Goal: Task Accomplishment & Management: Complete application form

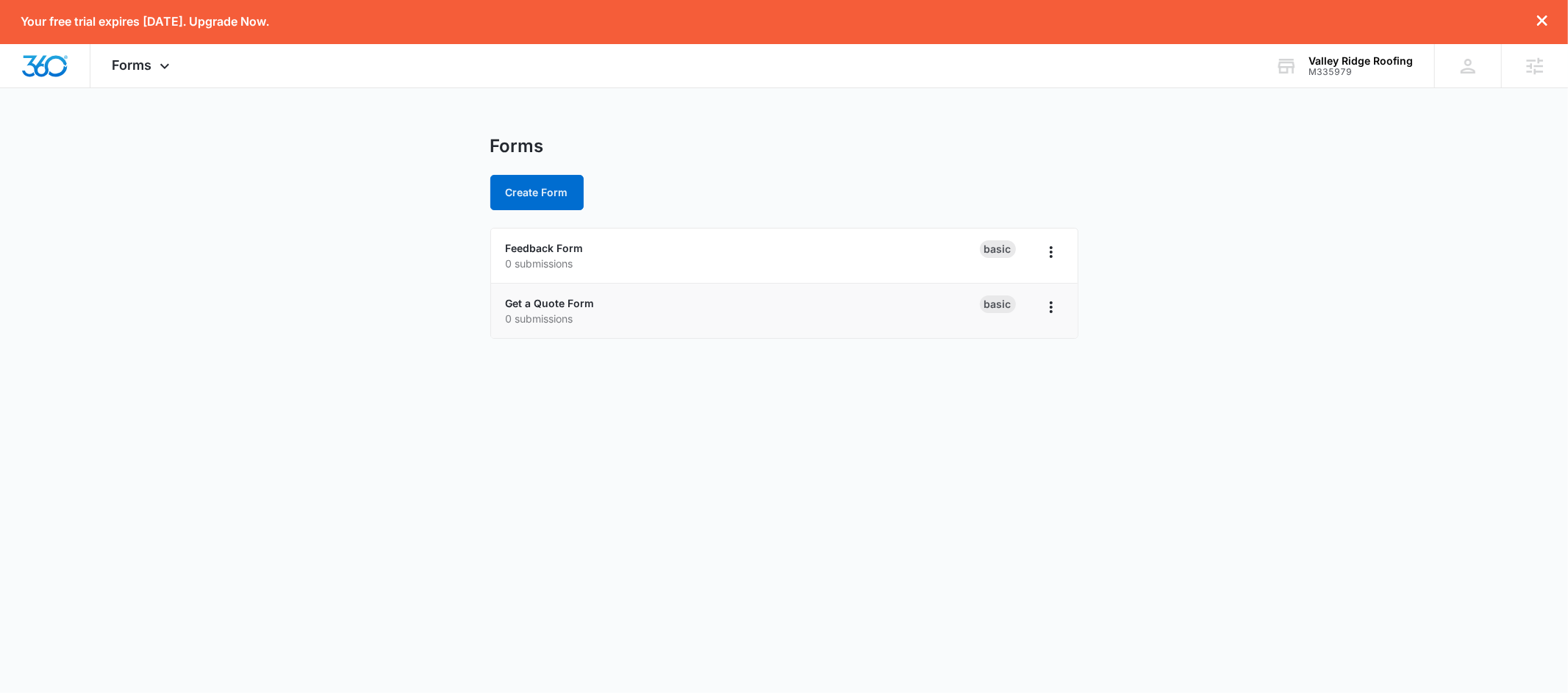
click at [904, 312] on p "0 submissions" at bounding box center [742, 318] width 474 height 15
click at [1056, 312] on icon "Overflow Menu" at bounding box center [1051, 307] width 17 height 17
click at [564, 305] on link "Get a Quote Form" at bounding box center [549, 303] width 89 height 12
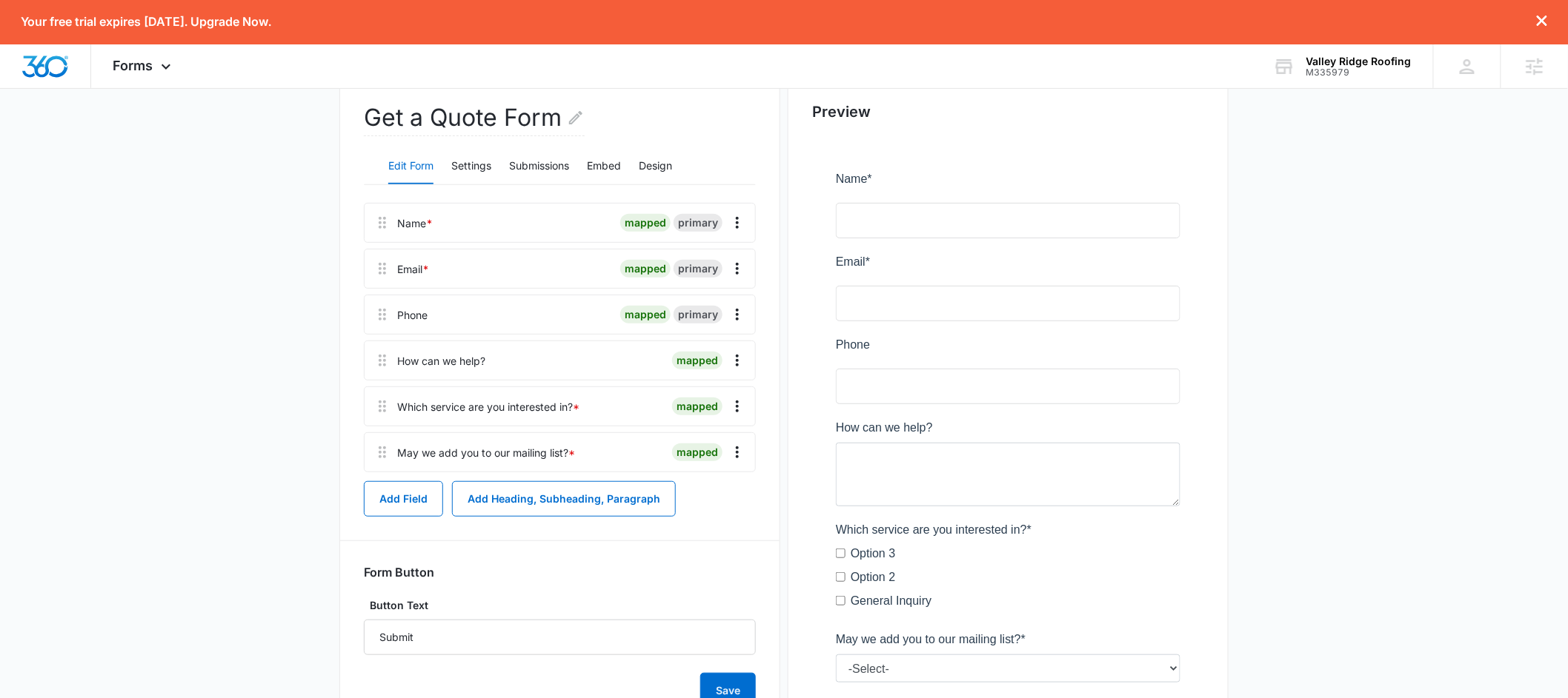
scroll to position [172, 0]
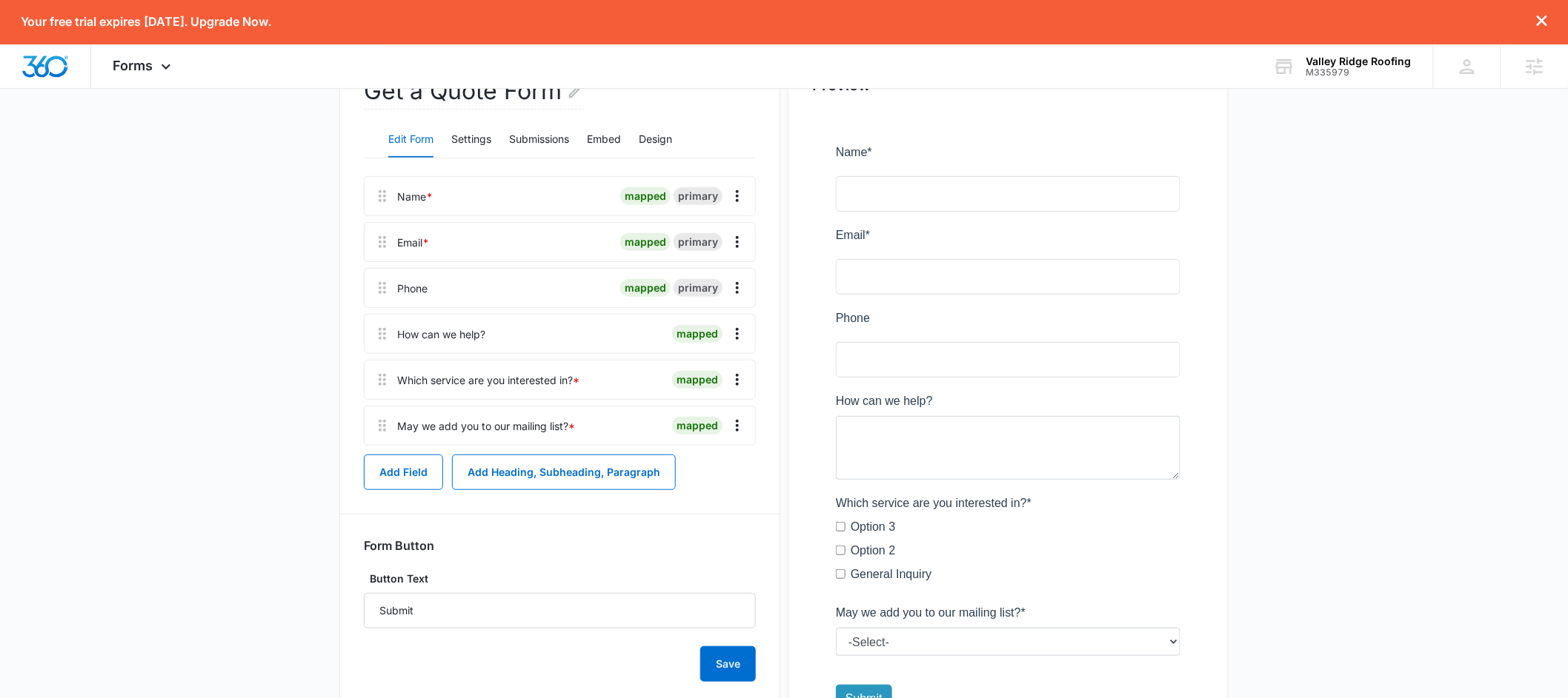
click at [558, 375] on div "Which service are you interested in? *" at bounding box center [487, 380] width 182 height 15
drag, startPoint x: 618, startPoint y: 383, endPoint x: 711, endPoint y: 384, distance: 93.0
click at [618, 383] on div at bounding box center [626, 380] width 81 height 39
click at [738, 380] on icon "Overflow Menu" at bounding box center [737, 380] width 3 height 12
click at [683, 423] on div "Edit" at bounding box center [698, 421] width 31 height 11
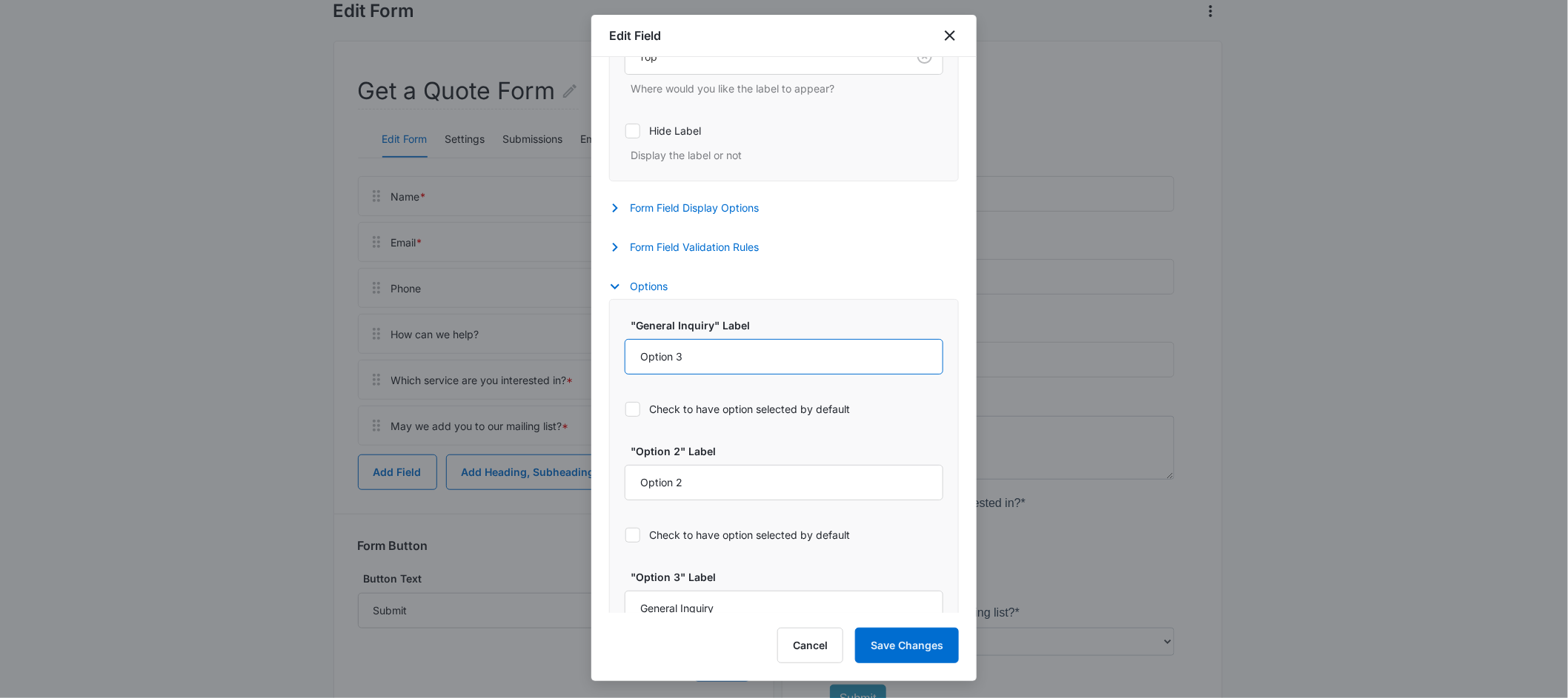
scroll to position [520, 0]
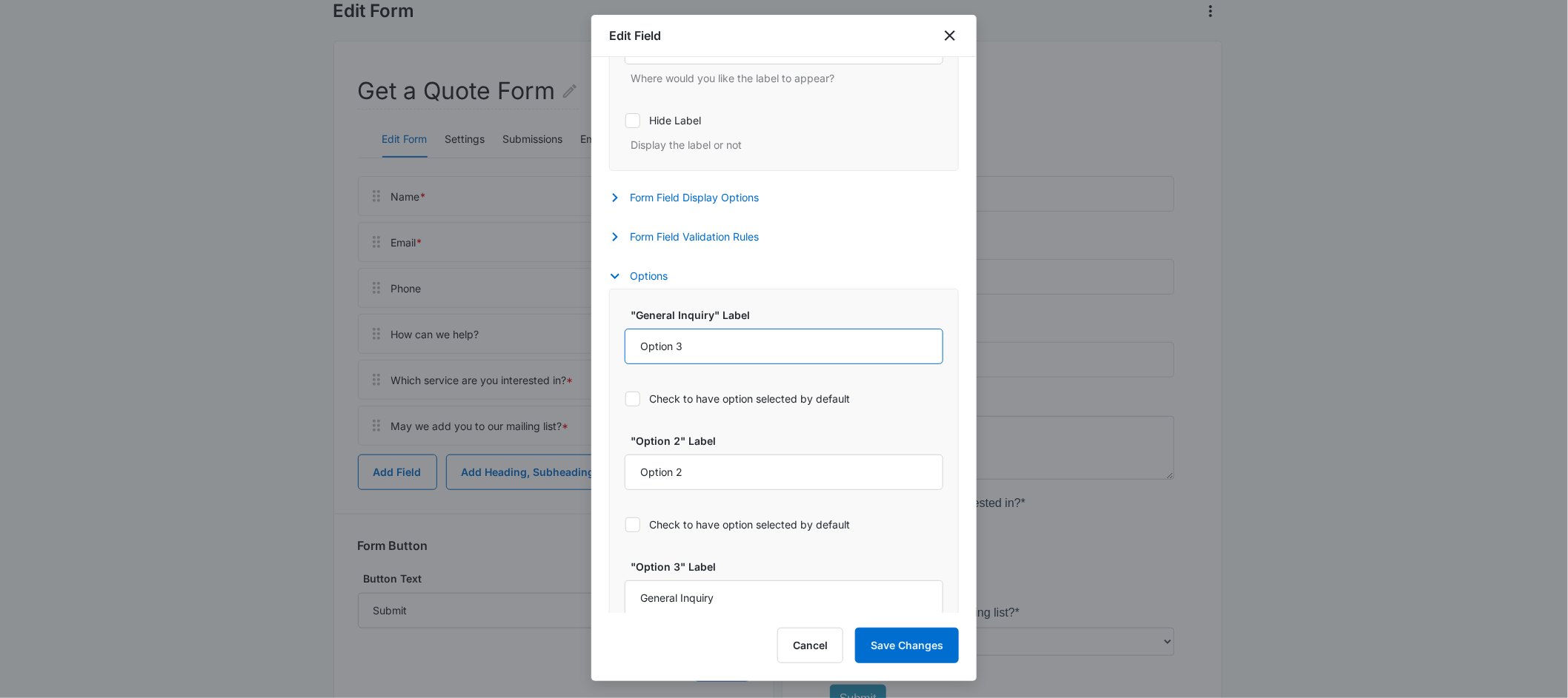
select select "350"
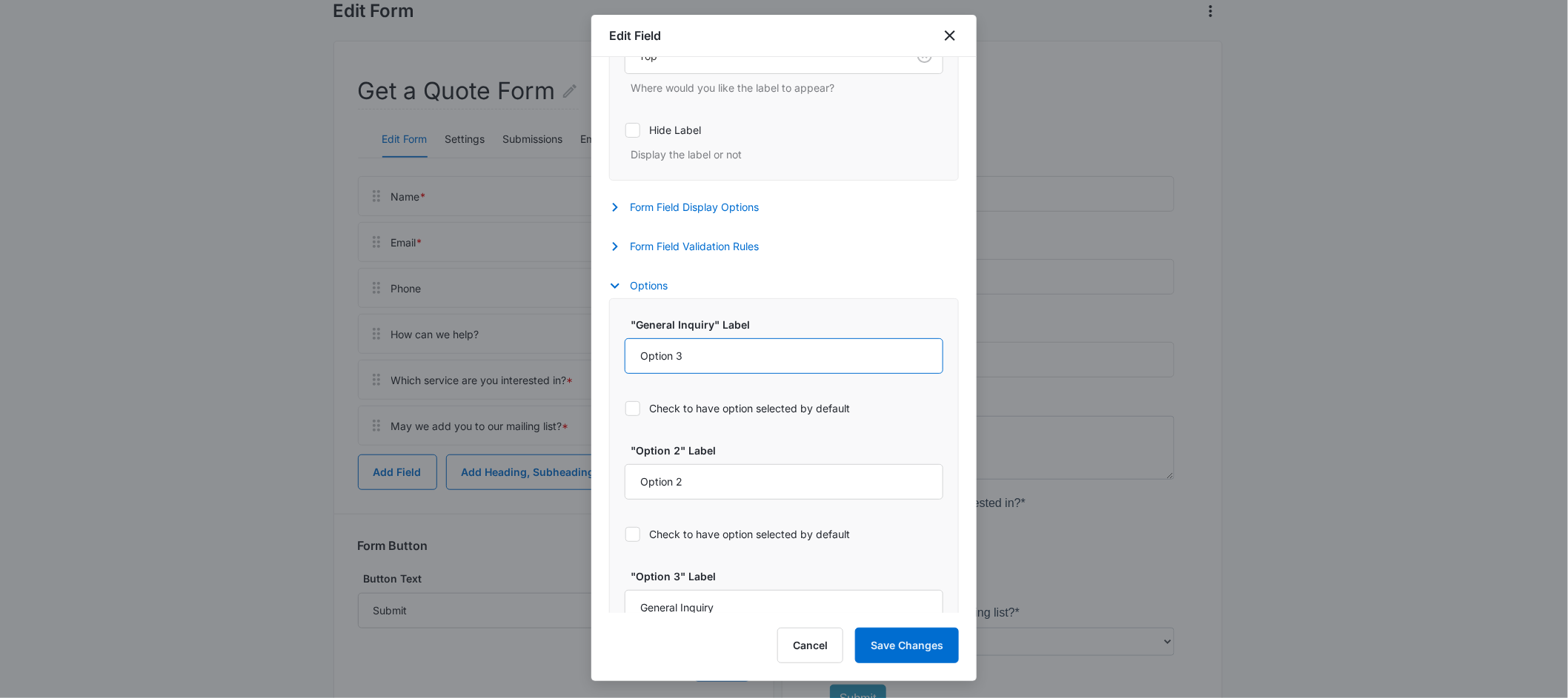
drag, startPoint x: 693, startPoint y: 355, endPoint x: 621, endPoint y: 347, distance: 72.4
click at [621, 347] on div ""General Inquiry" Label Option 3 Check to have option selected by default "Opti…" at bounding box center [783, 497] width 350 height 397
type input "Residential"
drag, startPoint x: 706, startPoint y: 477, endPoint x: 618, endPoint y: 480, distance: 88.1
click at [618, 480] on div ""General Inquiry" Label Residential Check to have option selected by default "O…" at bounding box center [783, 497] width 350 height 397
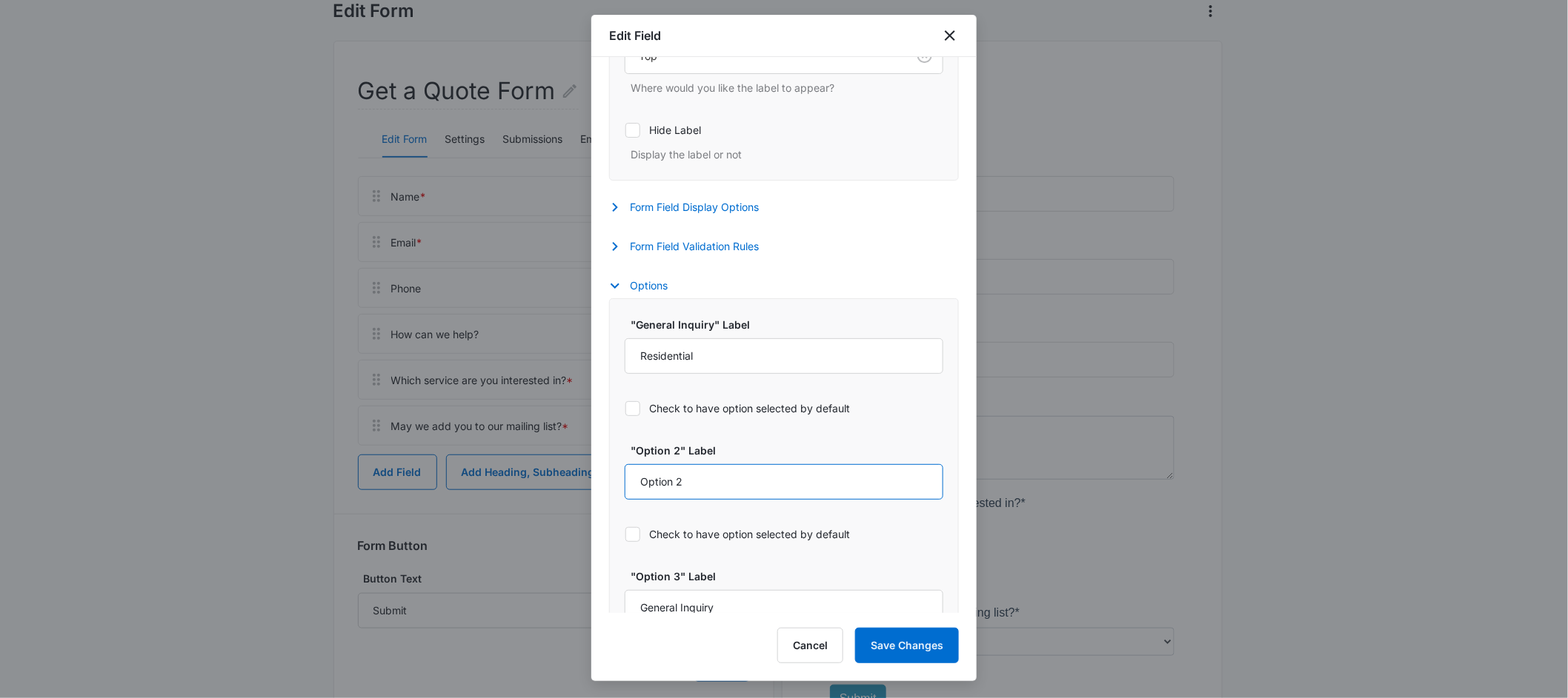
drag, startPoint x: 733, startPoint y: 485, endPoint x: 601, endPoint y: 484, distance: 132.0
click at [601, 484] on div "Field Mapping Manage your field mapping in the CRM Leads Inbox Navigate to Lead…" at bounding box center [784, 335] width 385 height 556
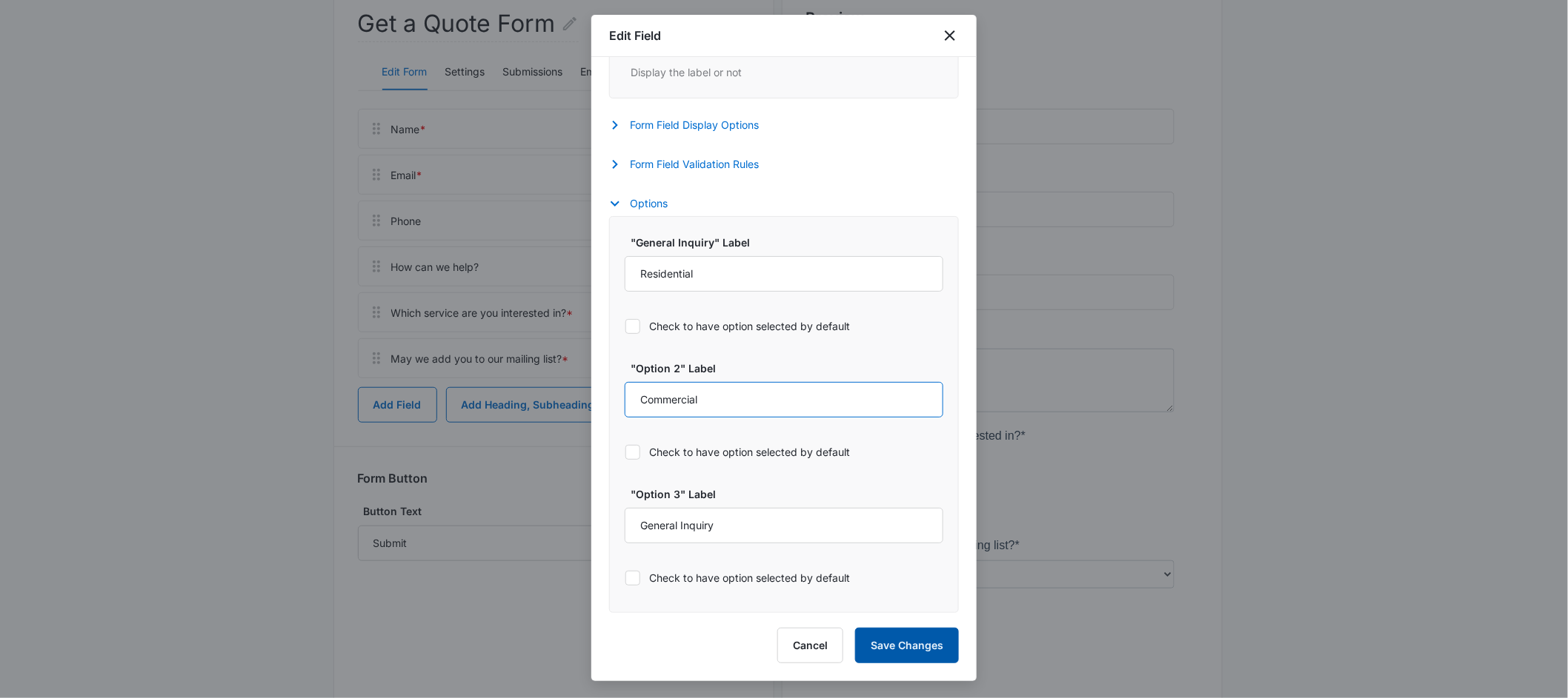
scroll to position [271, 0]
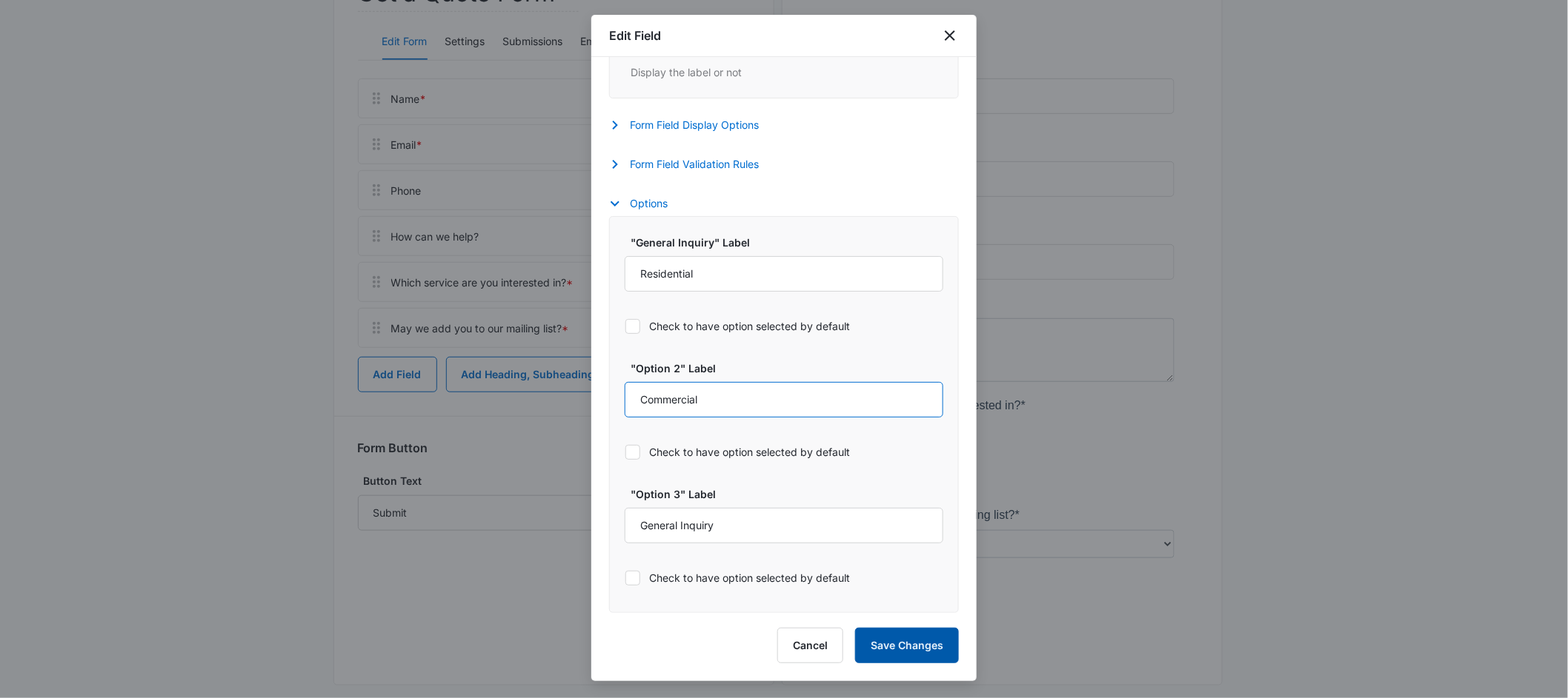
type input "Commercial"
click at [932, 647] on button "Save Changes" at bounding box center [907, 645] width 104 height 36
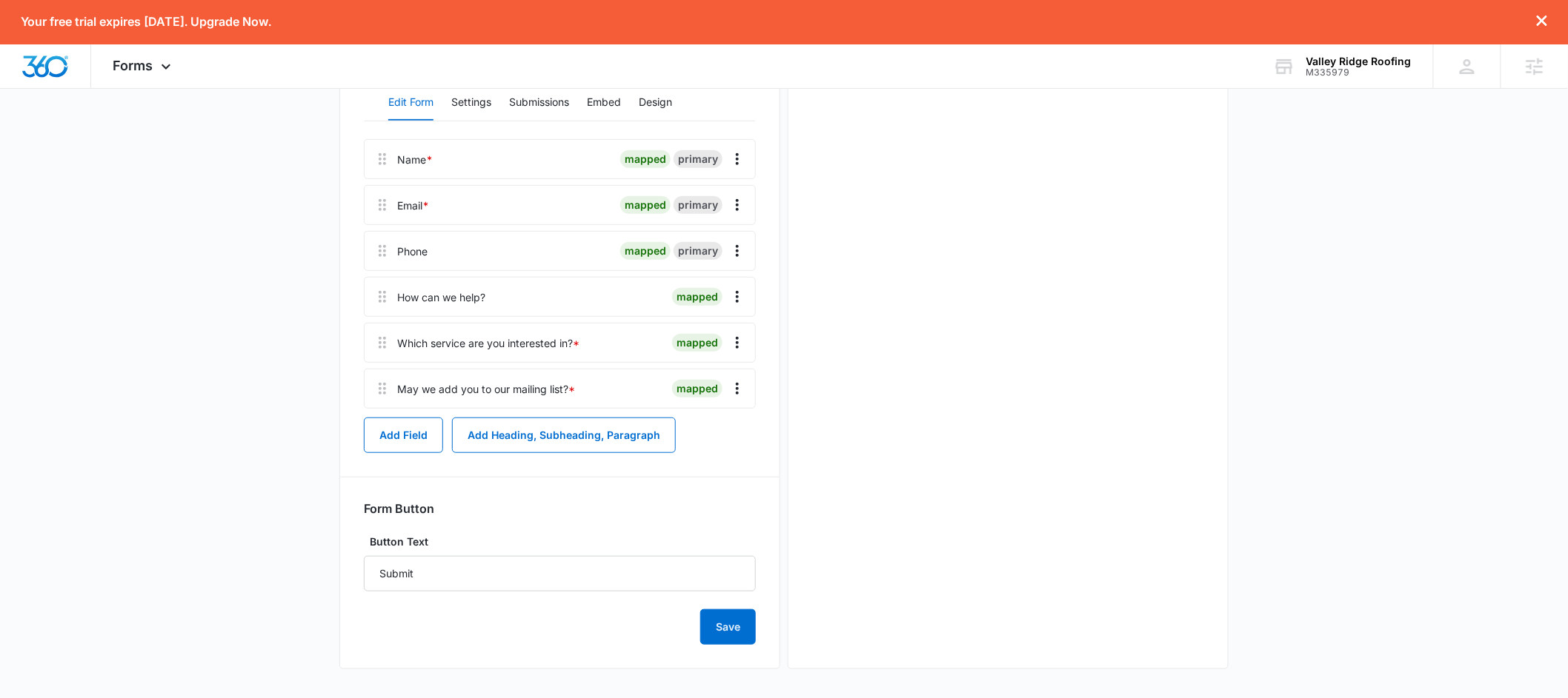
scroll to position [0, 0]
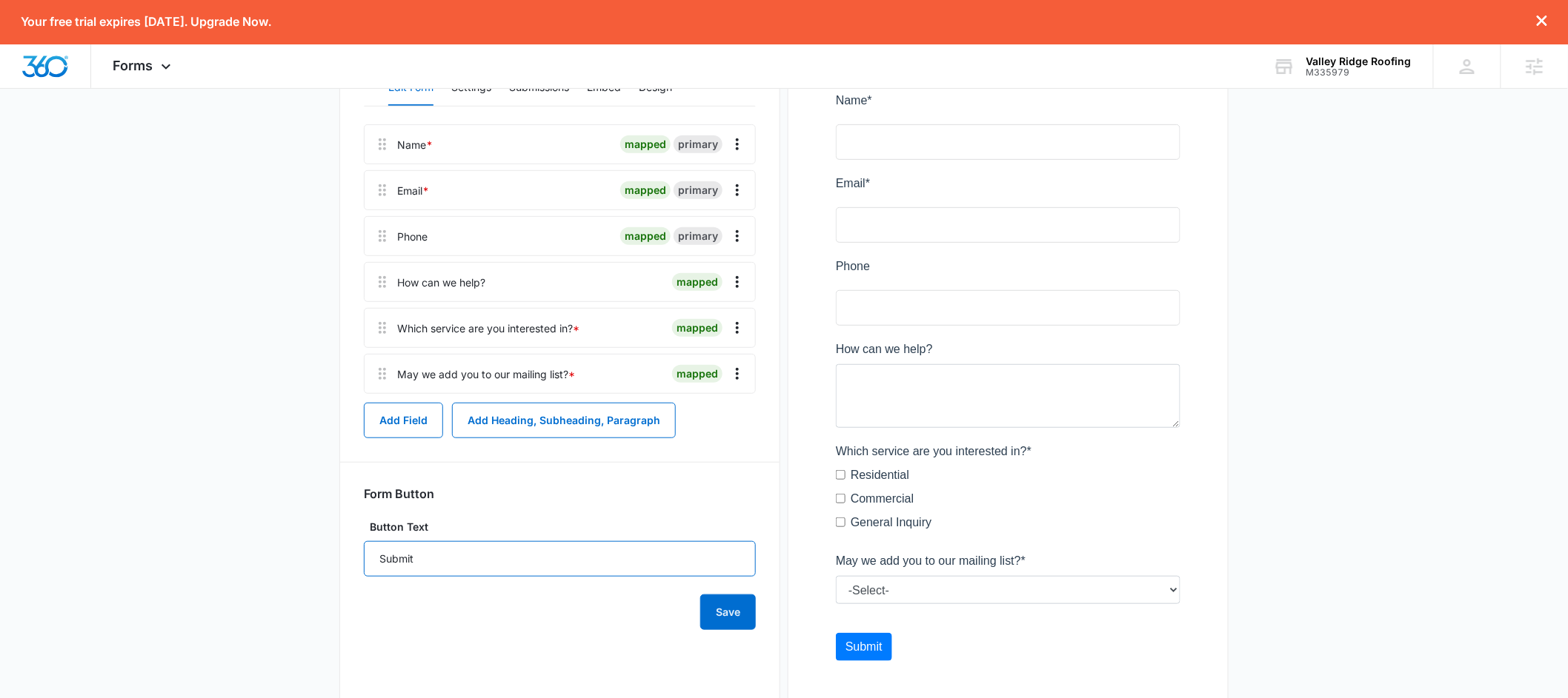
click at [624, 568] on input "Submit" at bounding box center [560, 558] width 392 height 36
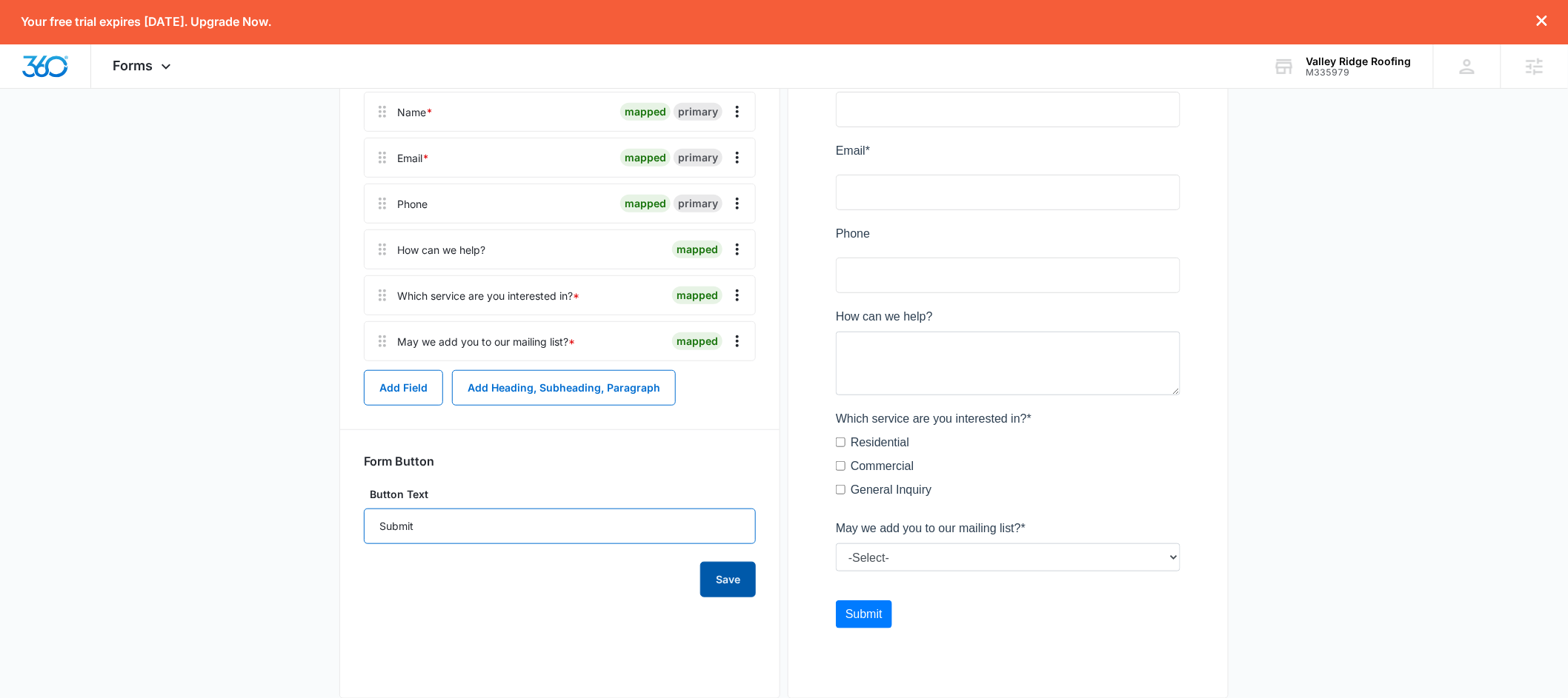
scroll to position [260, 0]
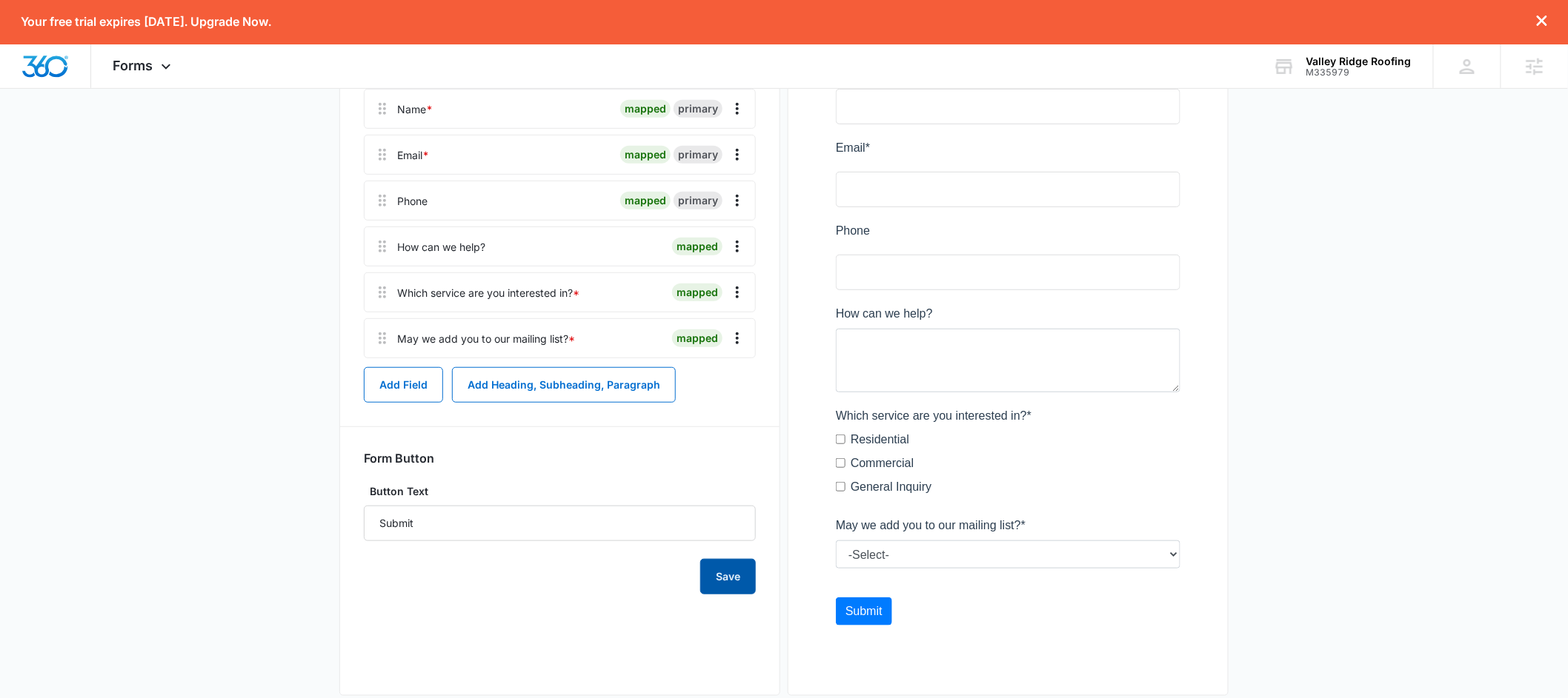
click at [741, 575] on button "Save" at bounding box center [728, 577] width 56 height 36
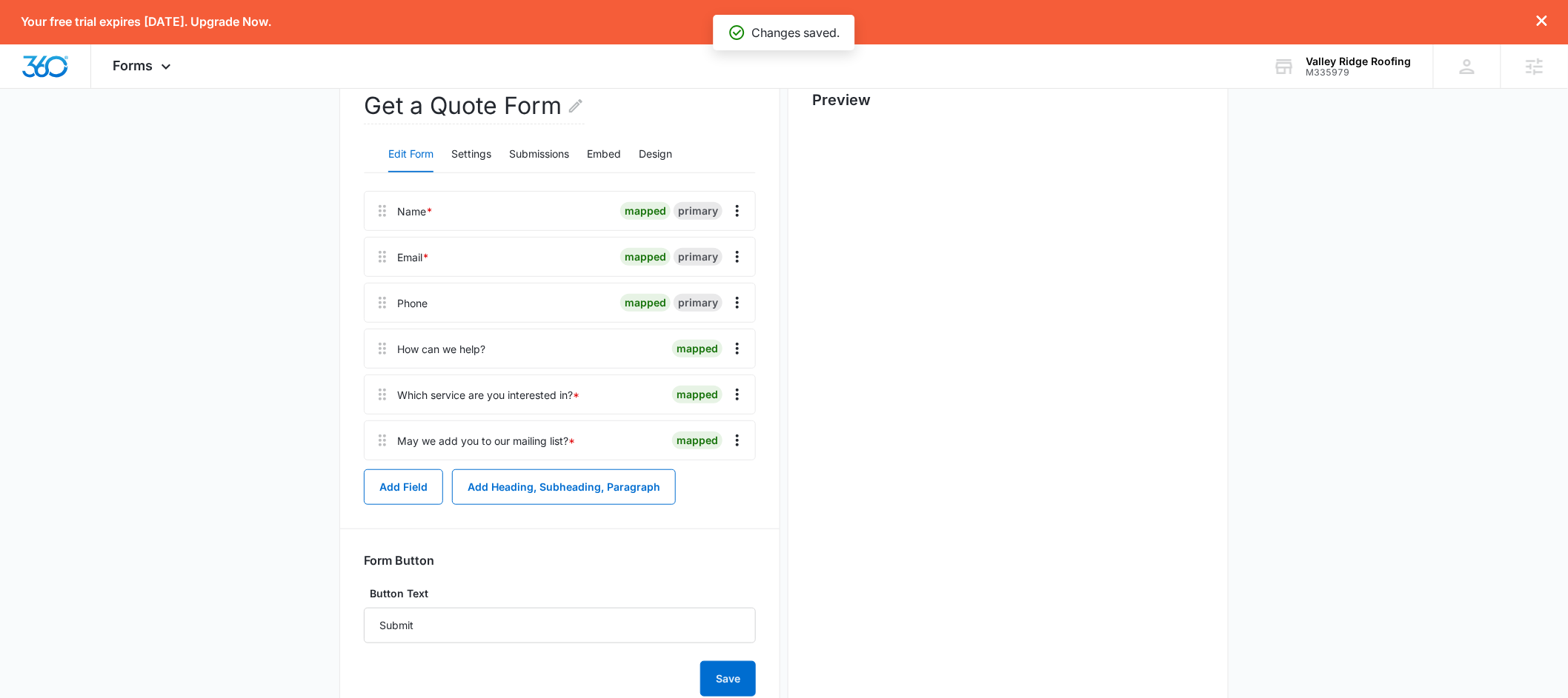
scroll to position [0, 0]
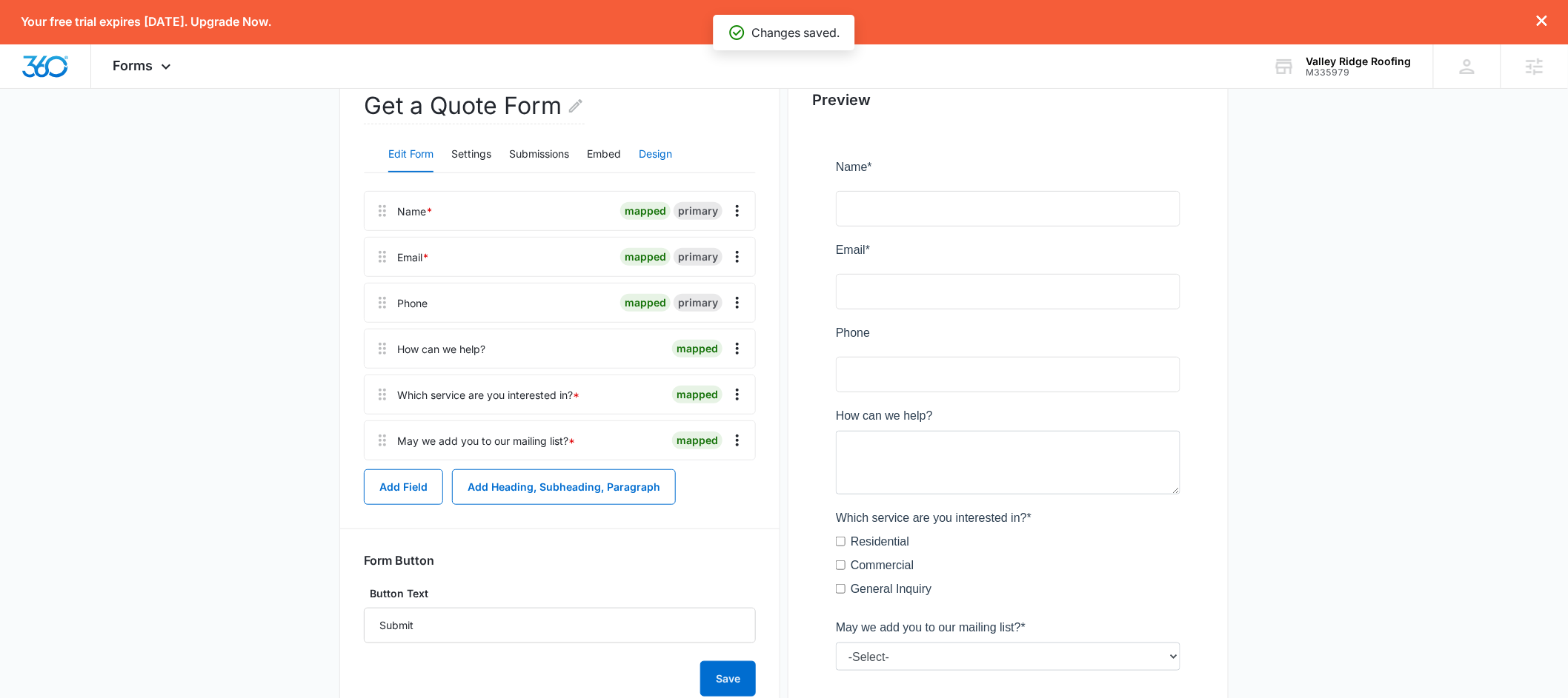
click at [653, 152] on button "Design" at bounding box center [655, 154] width 34 height 36
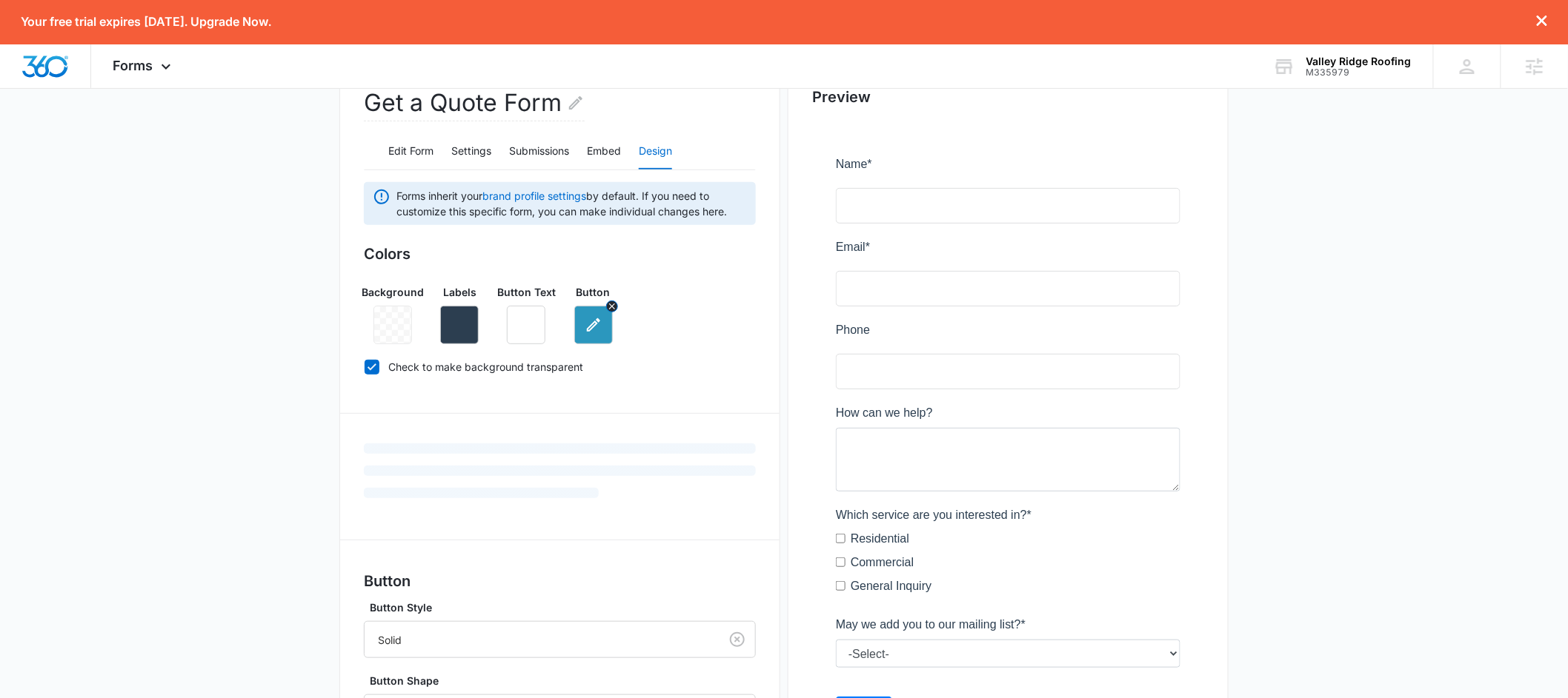
click at [592, 329] on icon "button" at bounding box center [593, 325] width 17 height 17
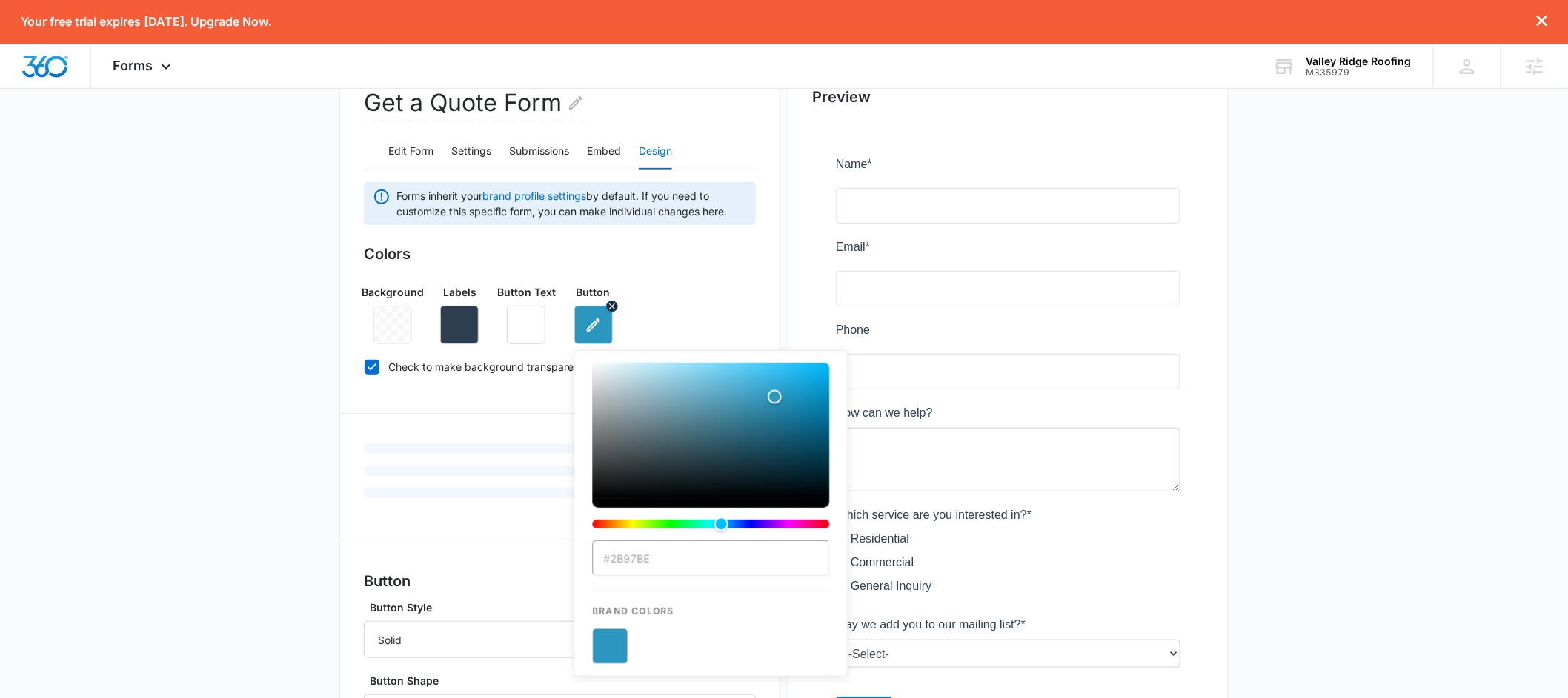
scroll to position [152, 0]
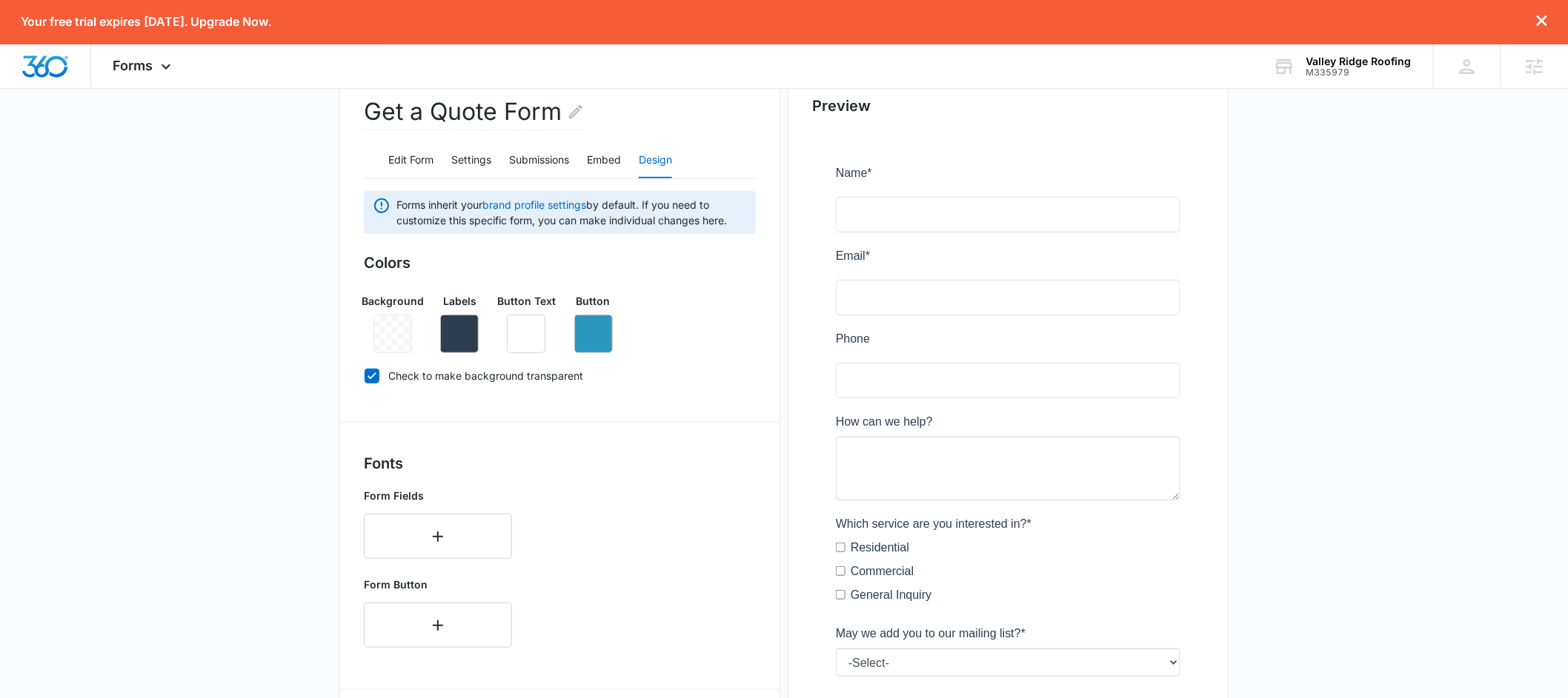
click at [699, 313] on div "Background Labels Button Text Button" at bounding box center [560, 317] width 392 height 72
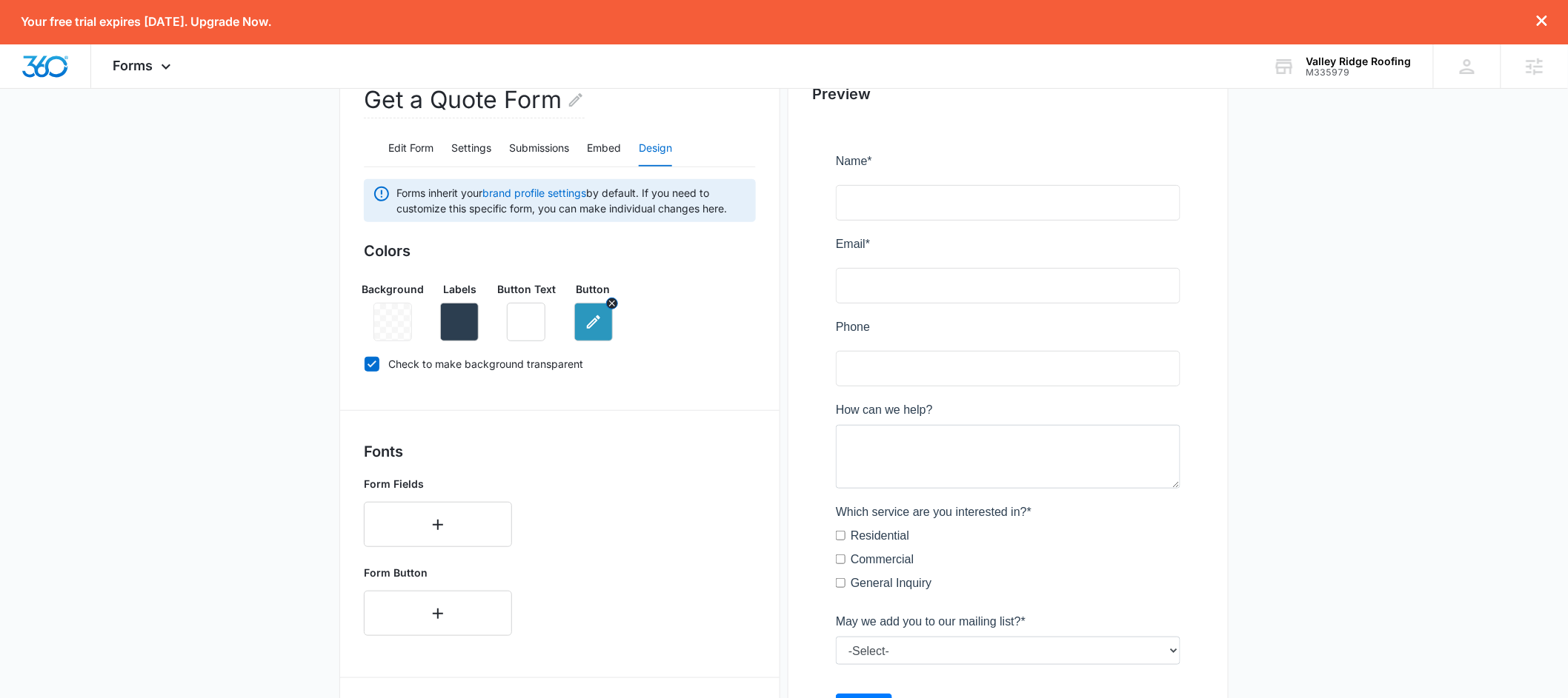
click at [589, 323] on icon "button" at bounding box center [593, 322] width 17 height 17
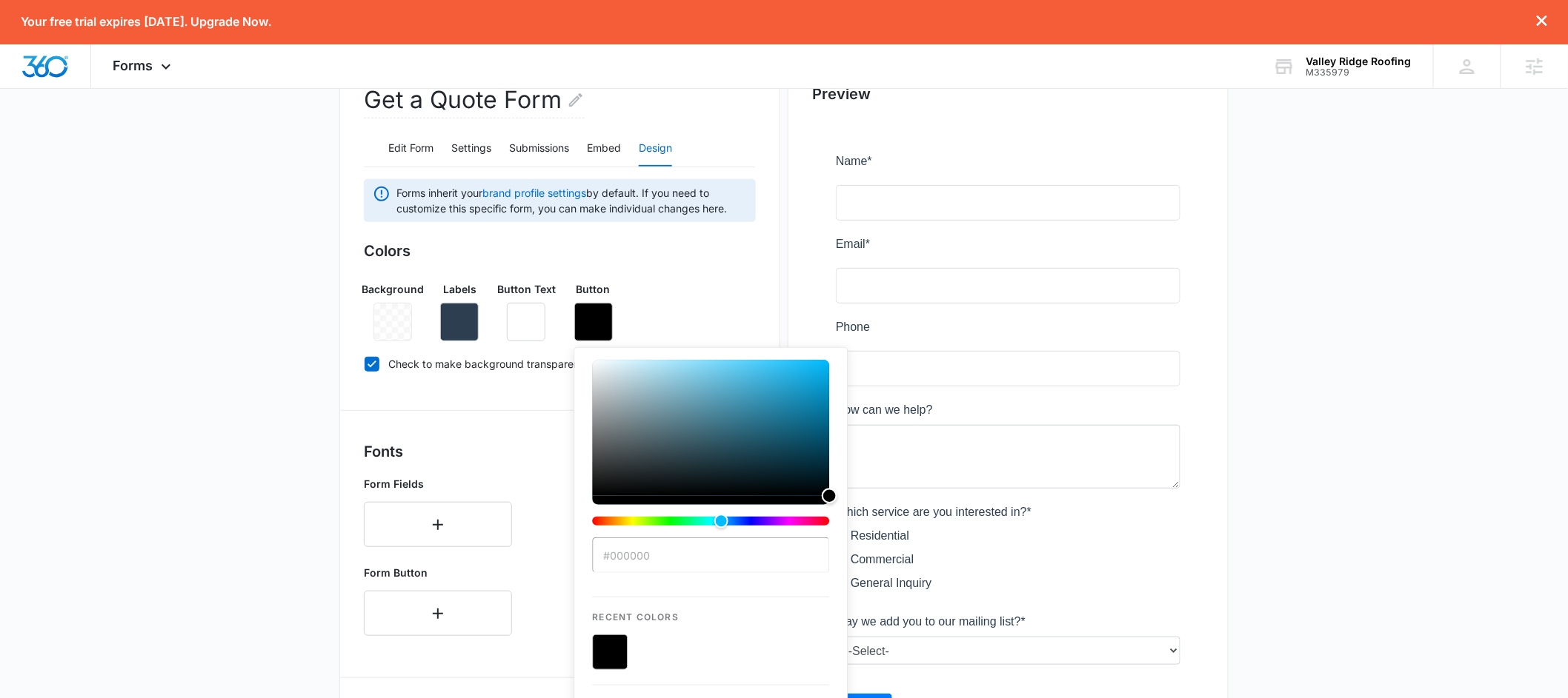
drag, startPoint x: 820, startPoint y: 496, endPoint x: 840, endPoint y: 510, distance: 24.4
click at [840, 510] on div "#000000 Recent Colors Brand Colors" at bounding box center [710, 559] width 274 height 424
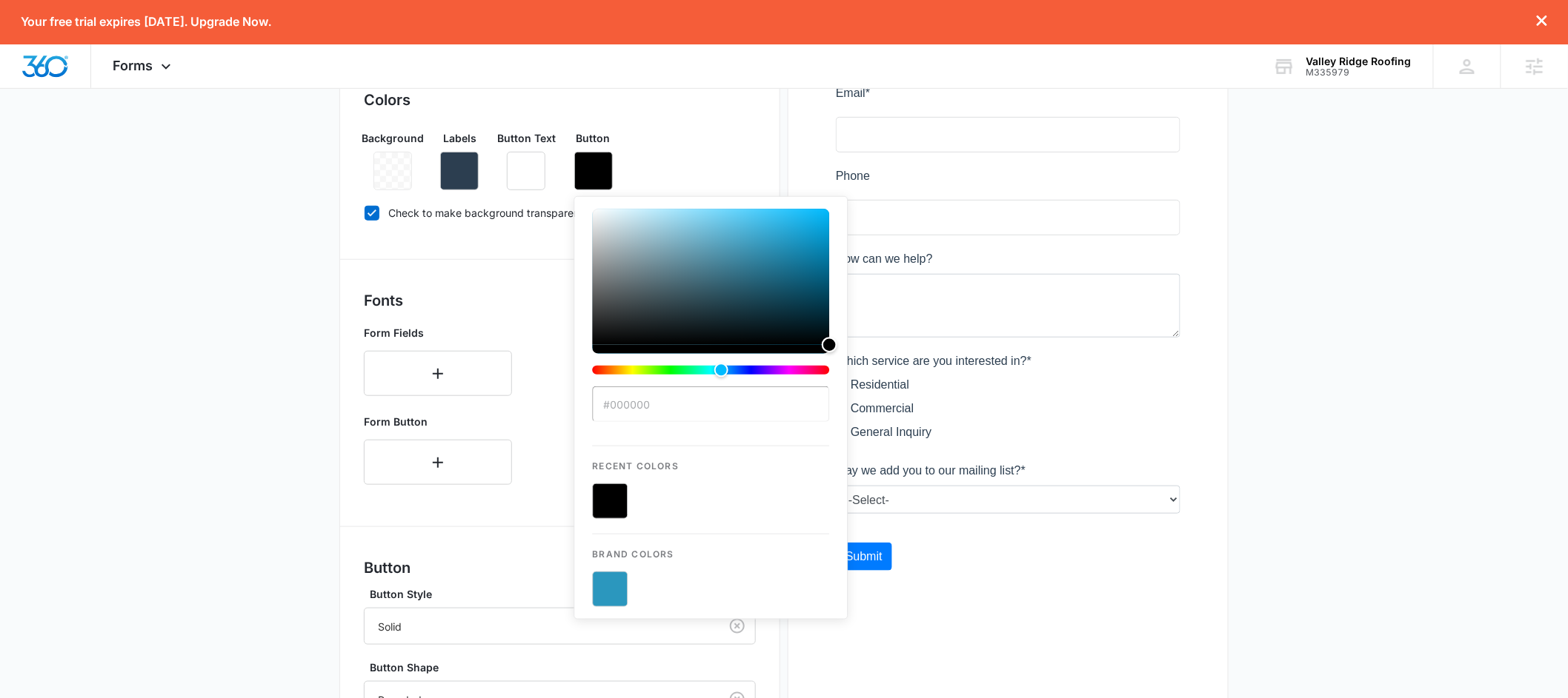
scroll to position [319, 0]
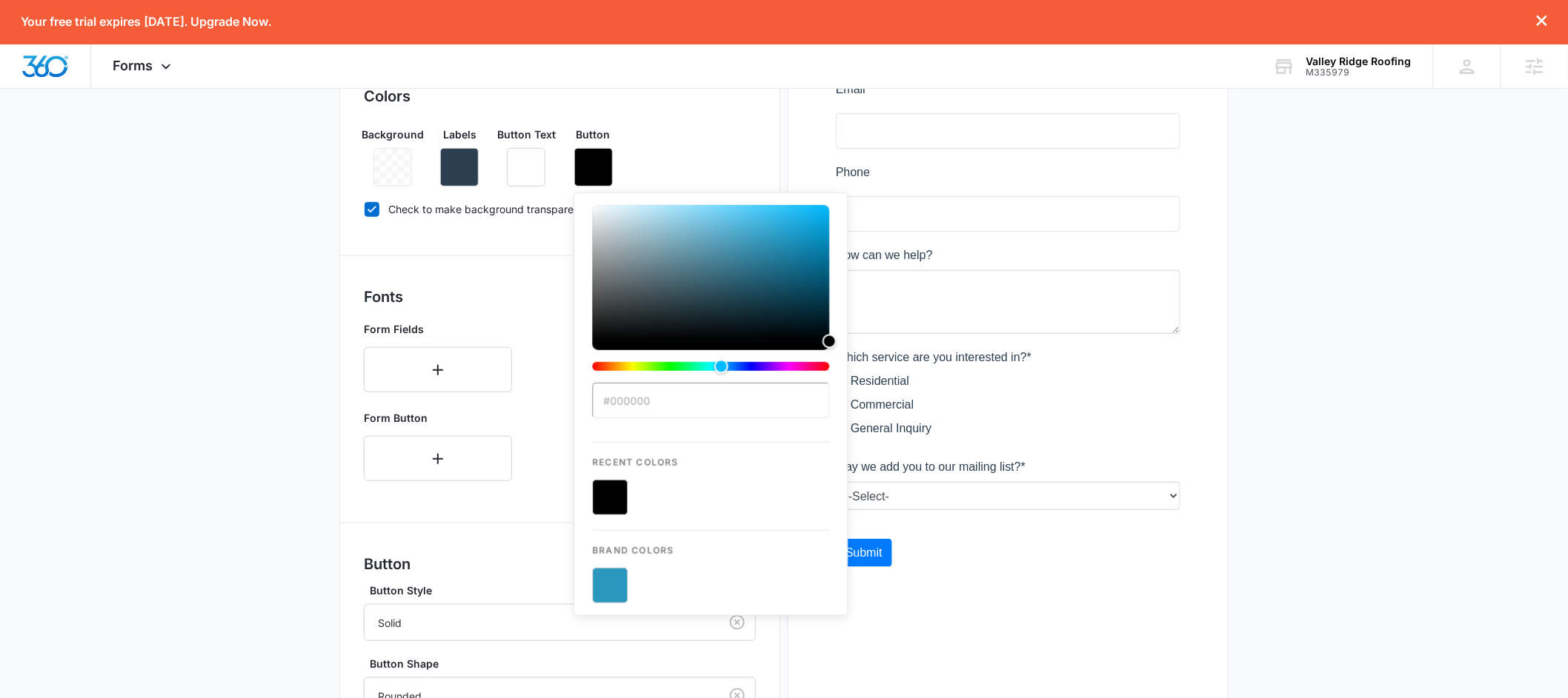
click at [607, 586] on button "color-picker-container" at bounding box center [610, 585] width 36 height 36
type input "#2B97BE"
click at [904, 601] on div at bounding box center [1007, 289] width 392 height 648
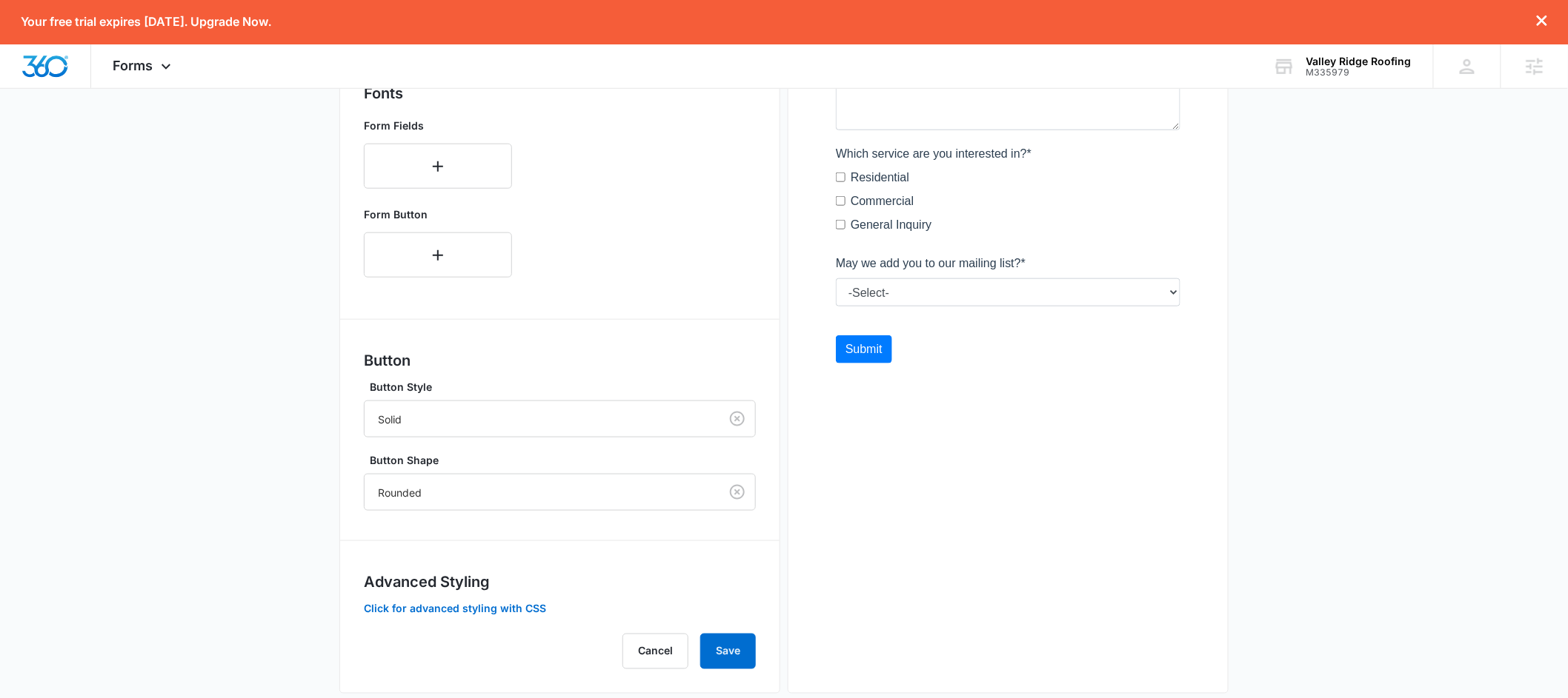
scroll to position [547, 0]
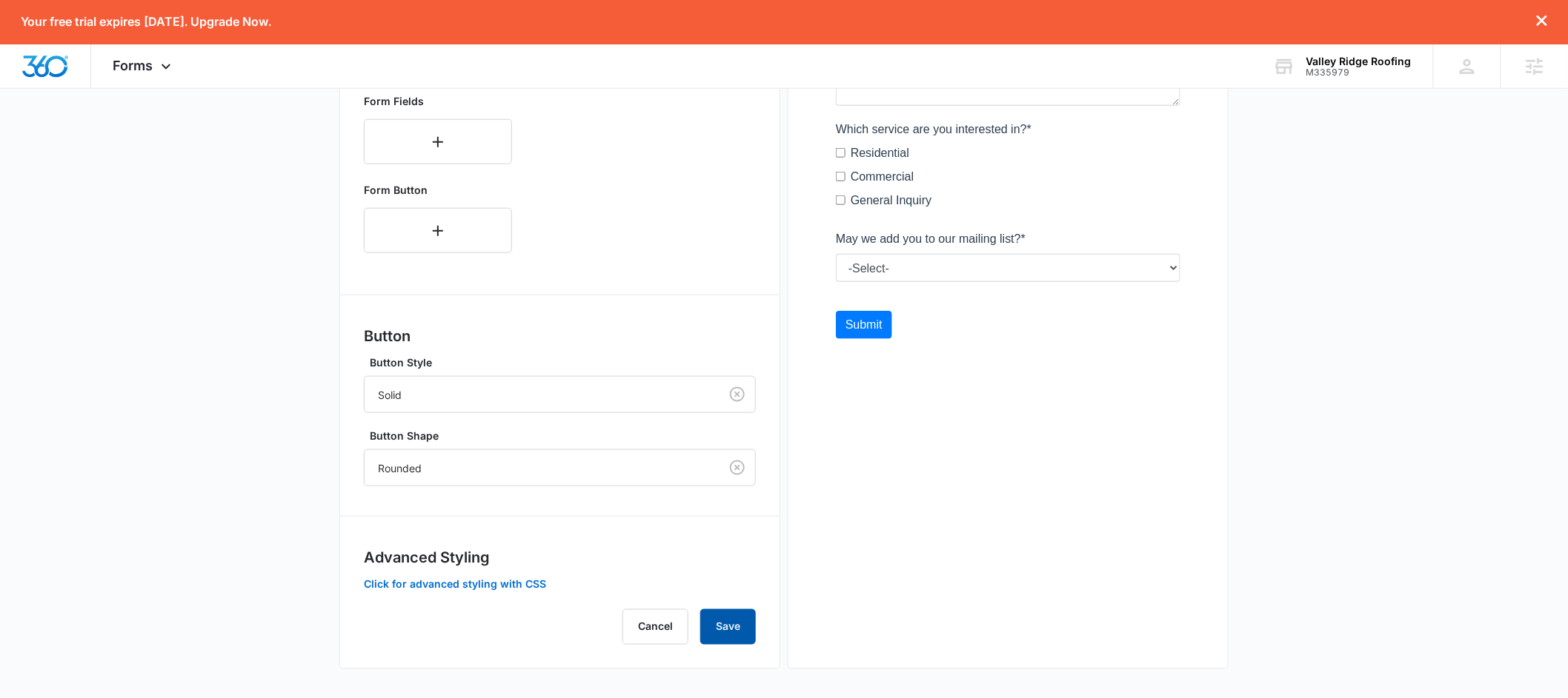
click at [737, 618] on button "Save" at bounding box center [728, 627] width 56 height 36
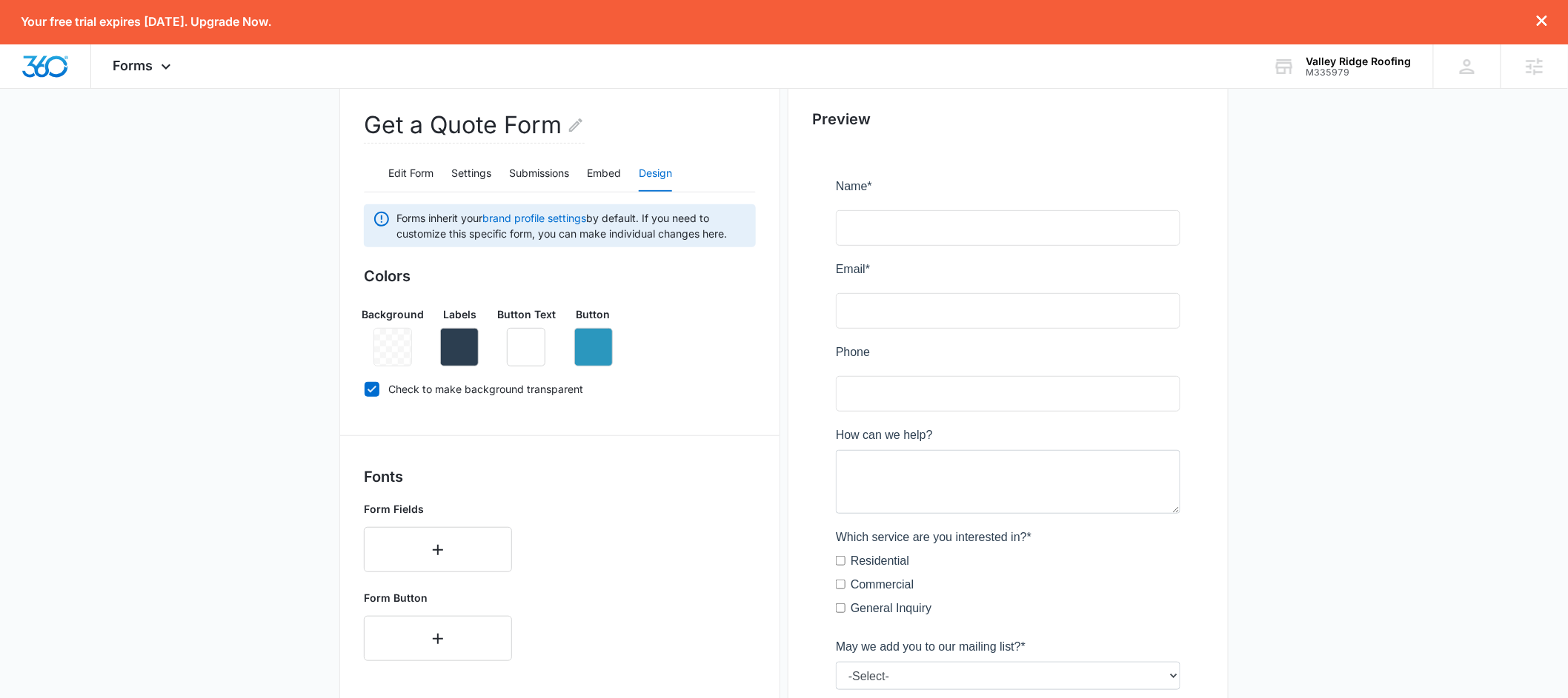
scroll to position [0, 0]
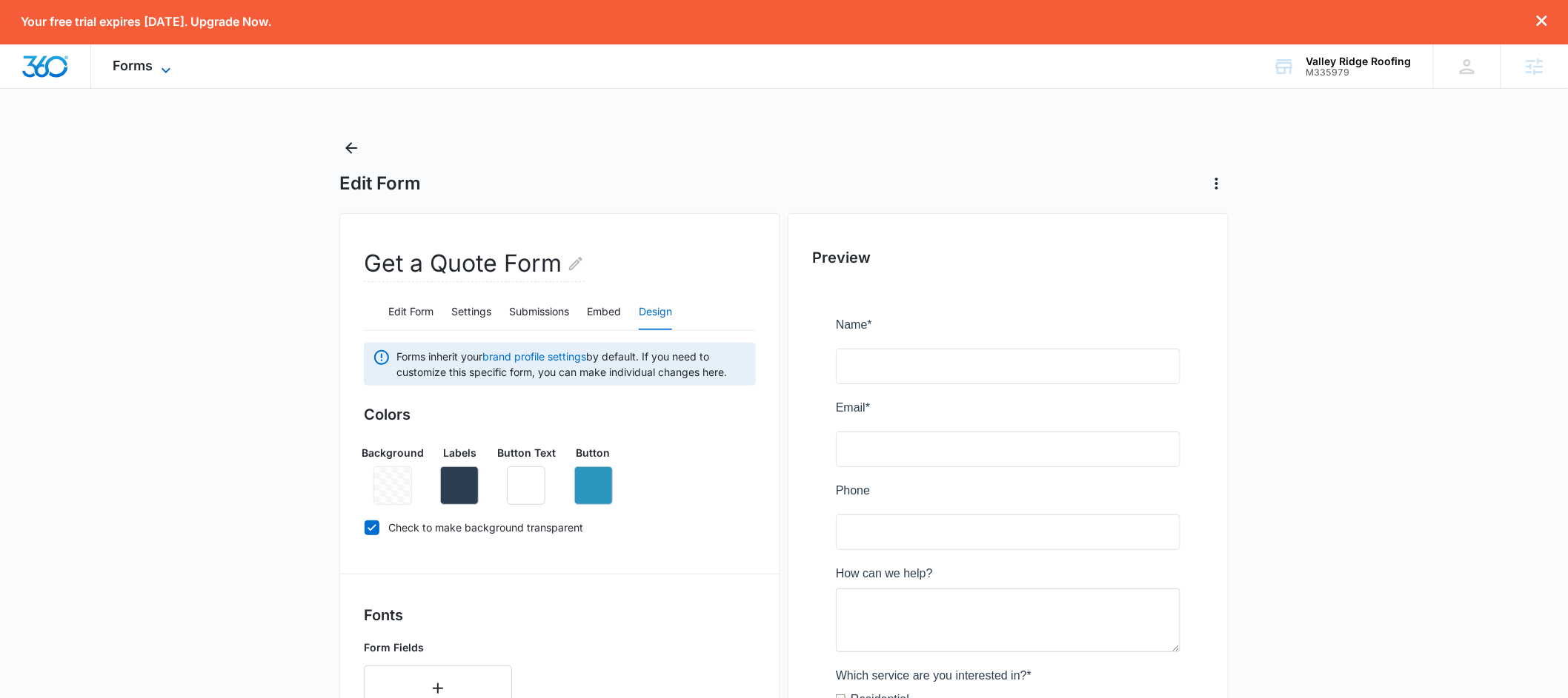
click at [149, 67] on span "Forms" at bounding box center [134, 65] width 40 height 15
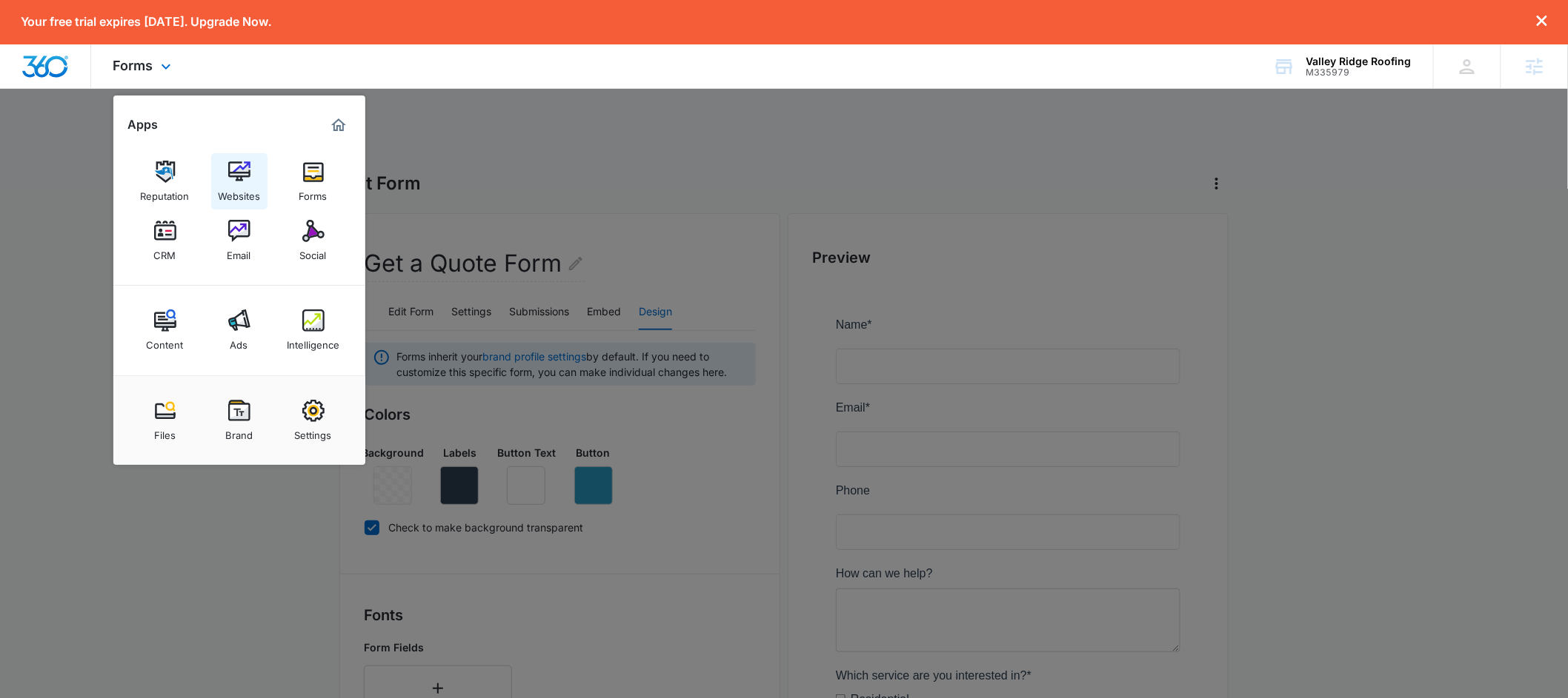
click at [231, 169] on img at bounding box center [239, 171] width 22 height 22
